Goal: Task Accomplishment & Management: Use online tool/utility

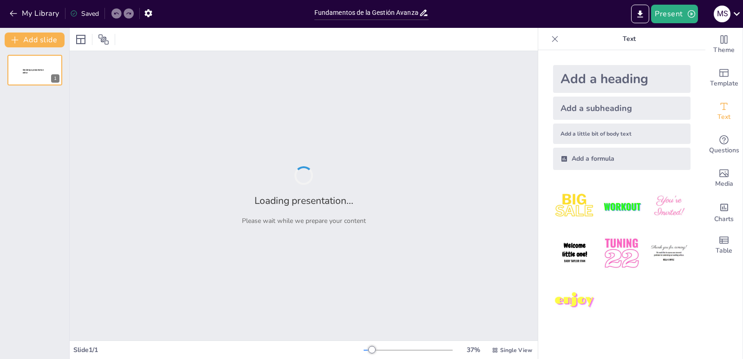
type input "Fundamentos de la Gestión Avanzada de Emergencias y Desastres"
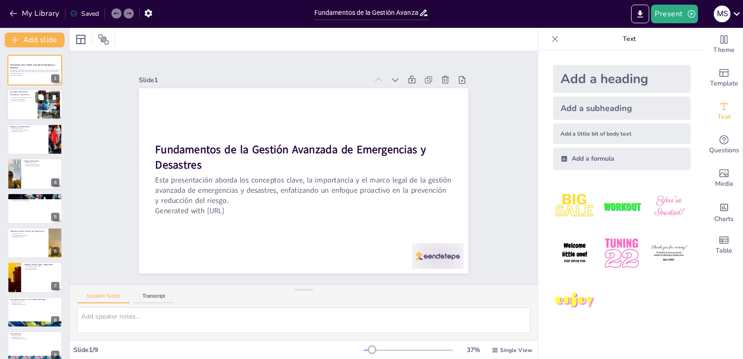
click at [20, 108] on div at bounding box center [35, 105] width 56 height 32
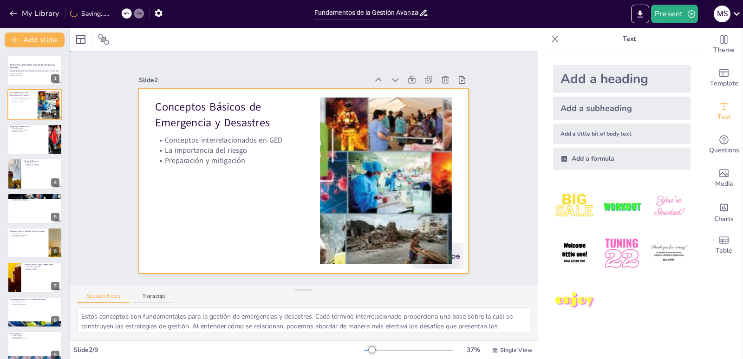
click at [224, 192] on div at bounding box center [297, 179] width 378 height 325
click at [22, 129] on p "Vulnerabilidad de la población" at bounding box center [28, 130] width 36 height 2
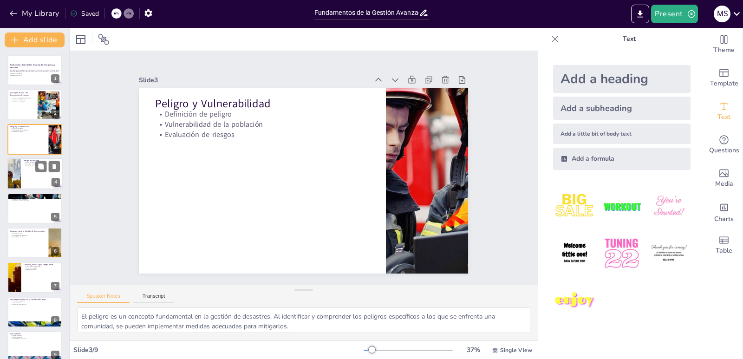
click at [23, 172] on div at bounding box center [35, 174] width 56 height 32
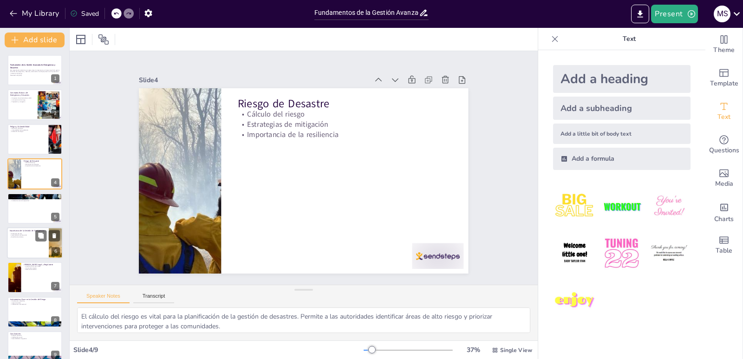
click at [18, 233] on p "Protección de vidas" at bounding box center [28, 234] width 36 height 2
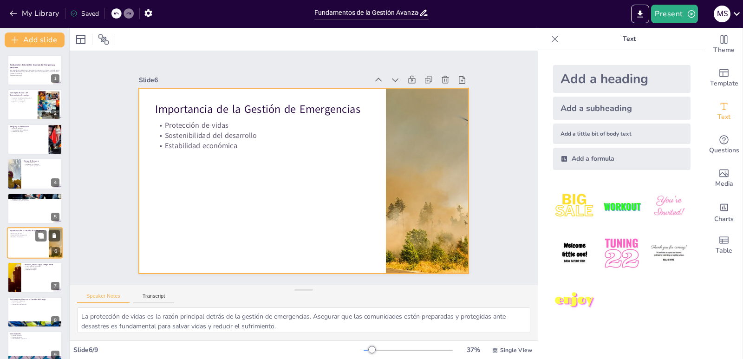
scroll to position [10, 0]
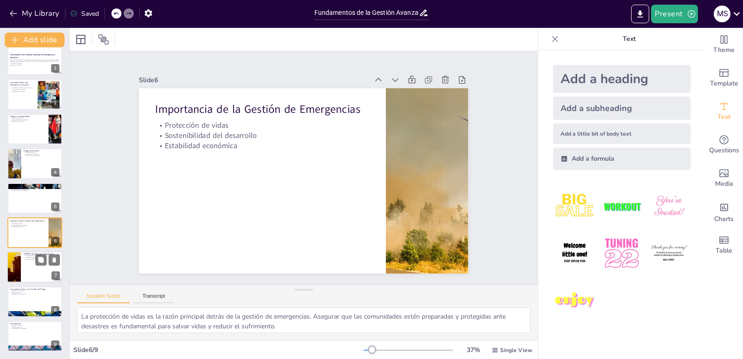
click at [21, 281] on div at bounding box center [35, 268] width 56 height 32
type textarea "El marco legal es un componente esencial en la gestión del riesgo de desastres.…"
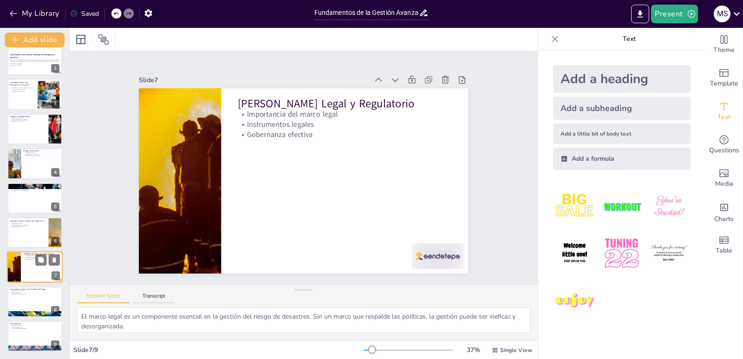
scroll to position [0, 0]
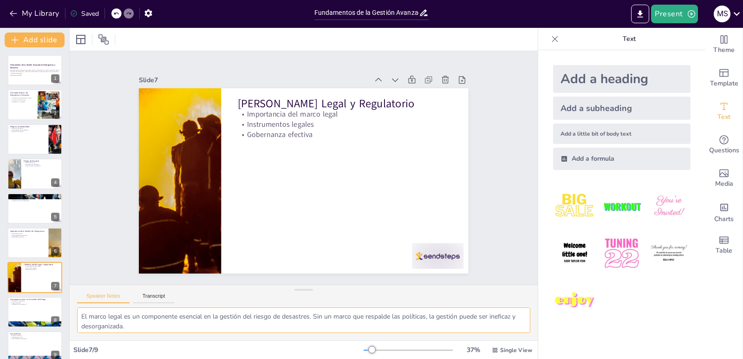
click at [154, 329] on textarea "El marco legal es un componente esencial en la gestión del riesgo de desastres.…" at bounding box center [303, 320] width 453 height 26
drag, startPoint x: 154, startPoint y: 329, endPoint x: 248, endPoint y: 371, distance: 103.1
click at [248, 359] on html "My Library Saved Fundamentos de la Gestión Avanzada de Emergencias y Desastres …" at bounding box center [371, 179] width 743 height 359
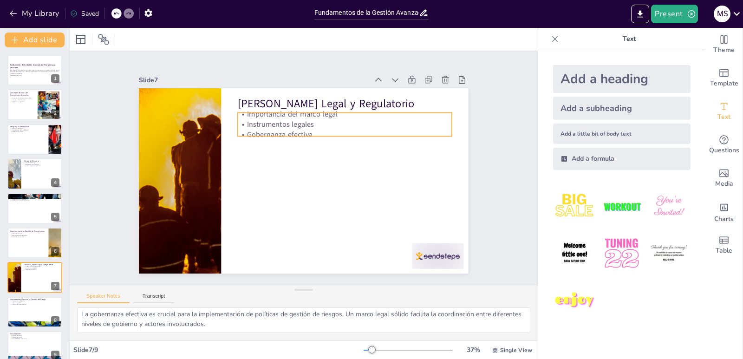
click at [306, 124] on p "Instrumentos legales" at bounding box center [361, 151] width 190 height 116
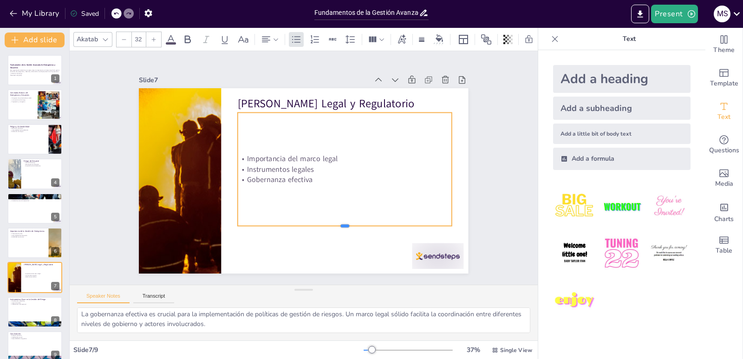
drag, startPoint x: 340, startPoint y: 133, endPoint x: 334, endPoint y: 226, distance: 92.6
click at [334, 226] on div at bounding box center [331, 237] width 211 height 52
